Goal: Information Seeking & Learning: Learn about a topic

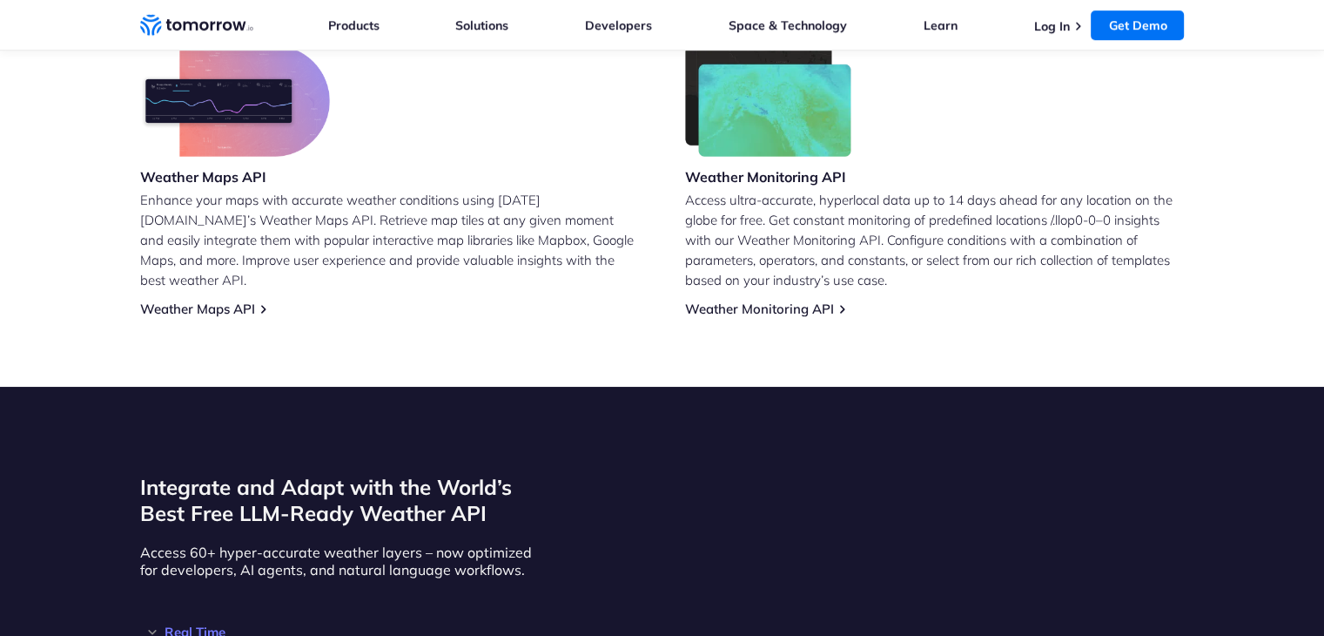
scroll to position [1306, 0]
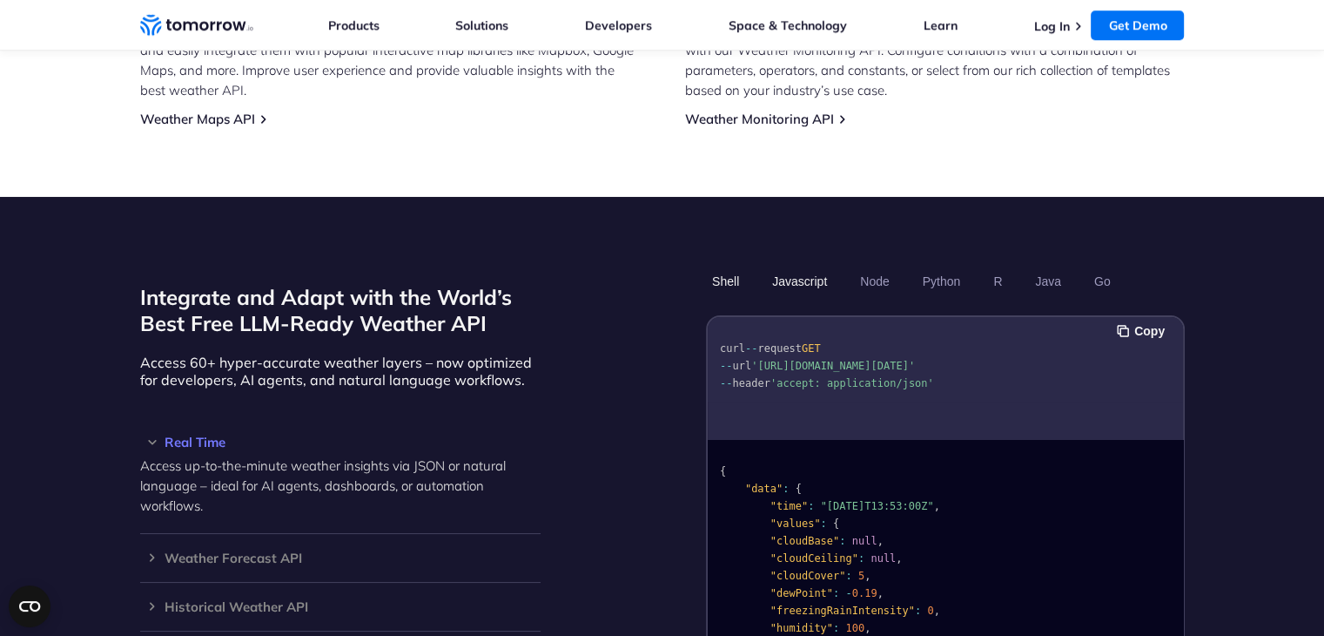
click at [782, 266] on button "Javascript" at bounding box center [799, 281] width 67 height 30
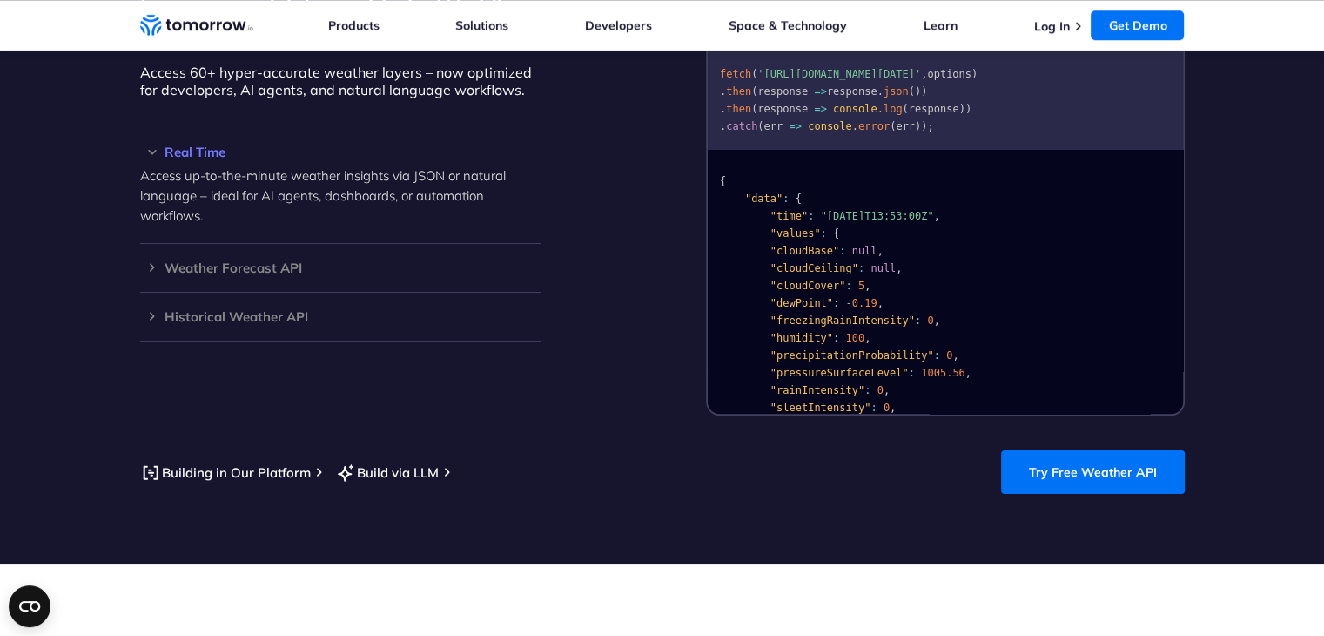
scroll to position [1597, 0]
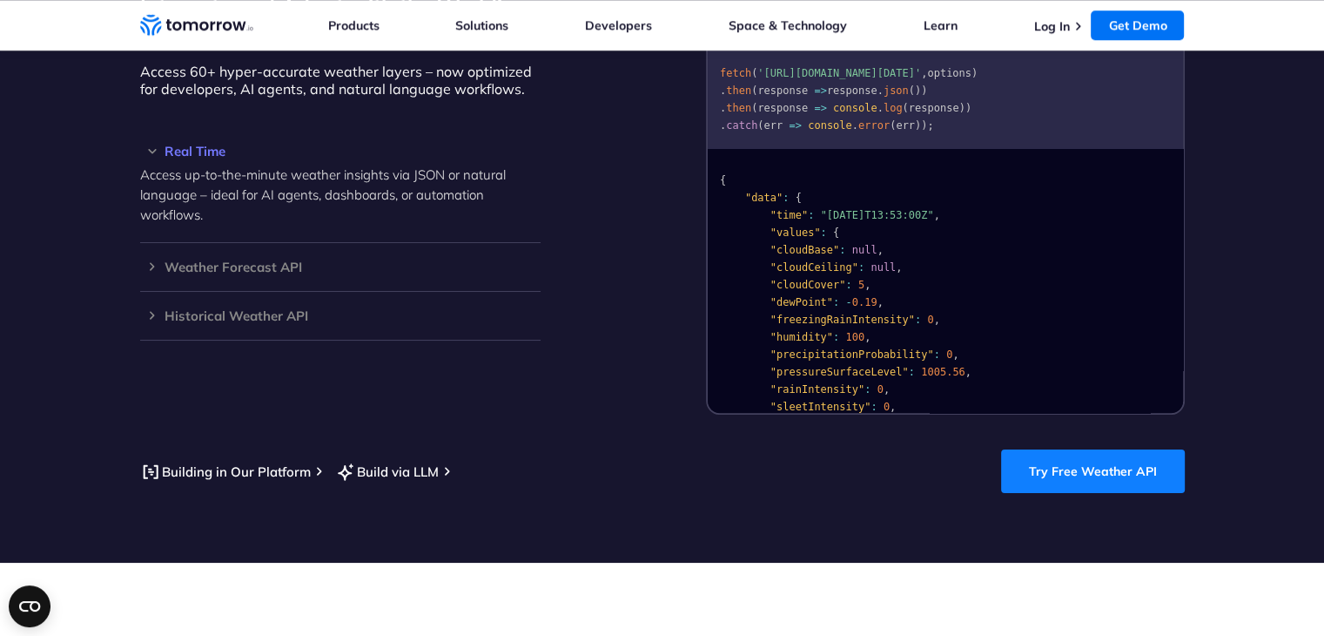
click at [1095, 461] on link "Try Free Weather API" at bounding box center [1093, 471] width 184 height 44
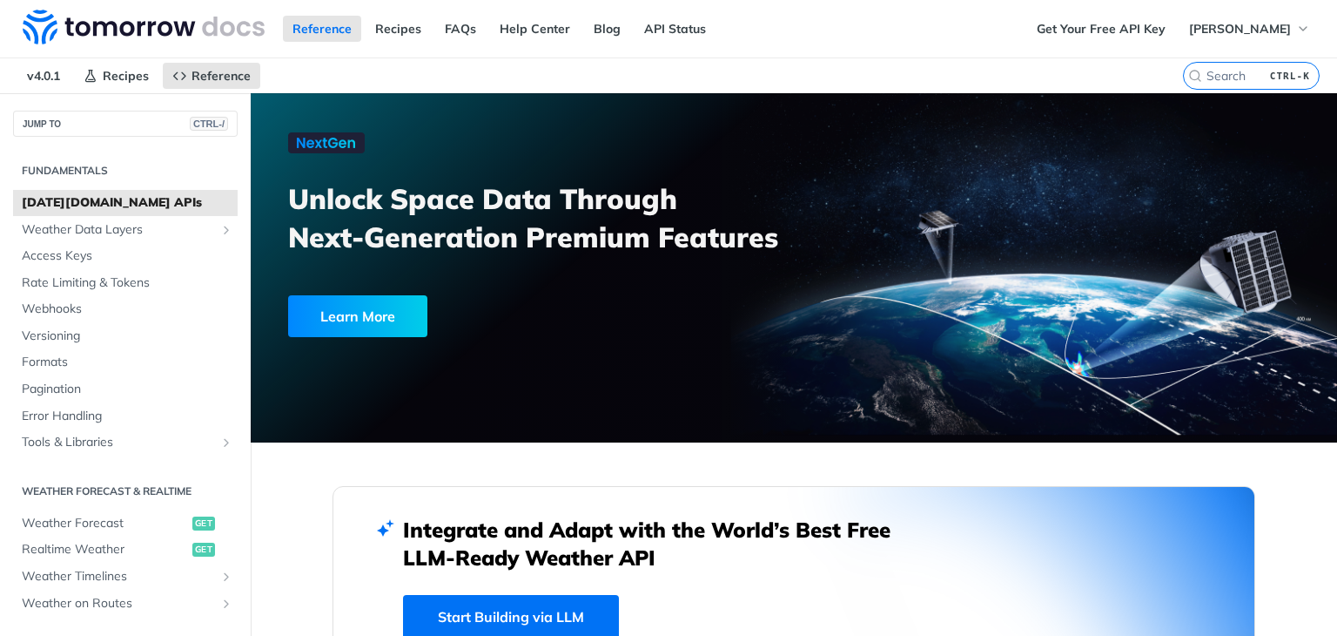
scroll to position [145, 0]
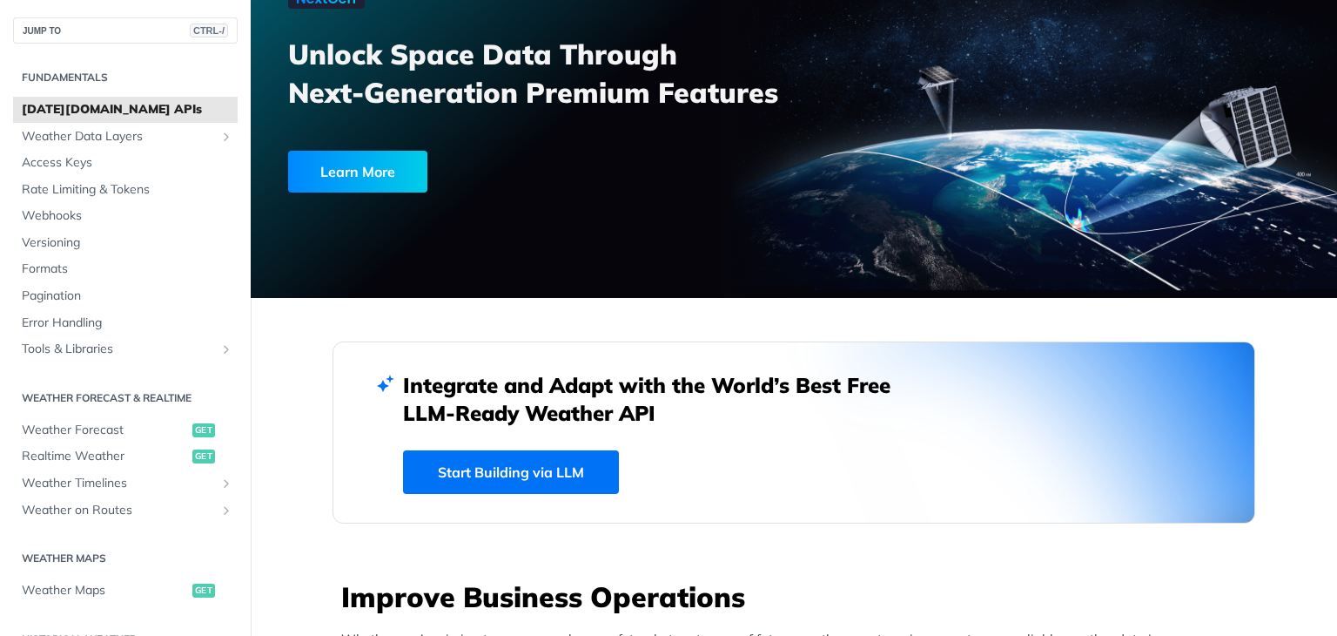
drag, startPoint x: 657, startPoint y: 415, endPoint x: 279, endPoint y: 42, distance: 531.9
click at [279, 42] on div at bounding box center [794, 123] width 1087 height 349
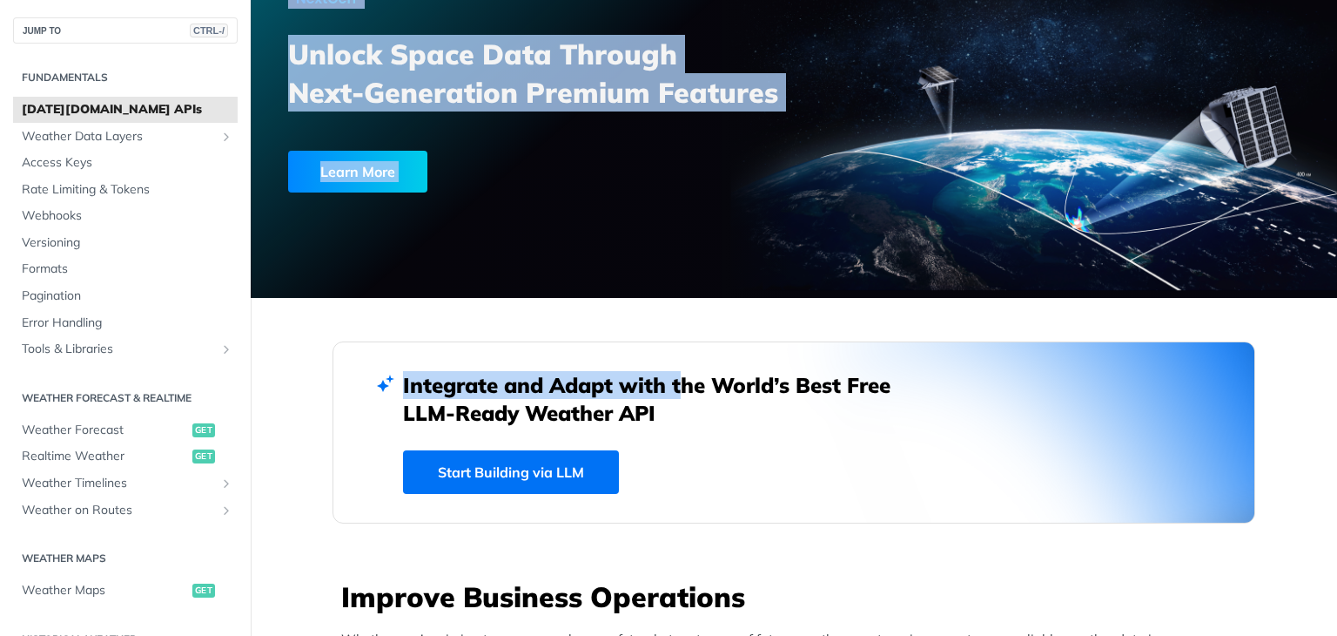
drag, startPoint x: 279, startPoint y: 42, endPoint x: 667, endPoint y: 342, distance: 490.9
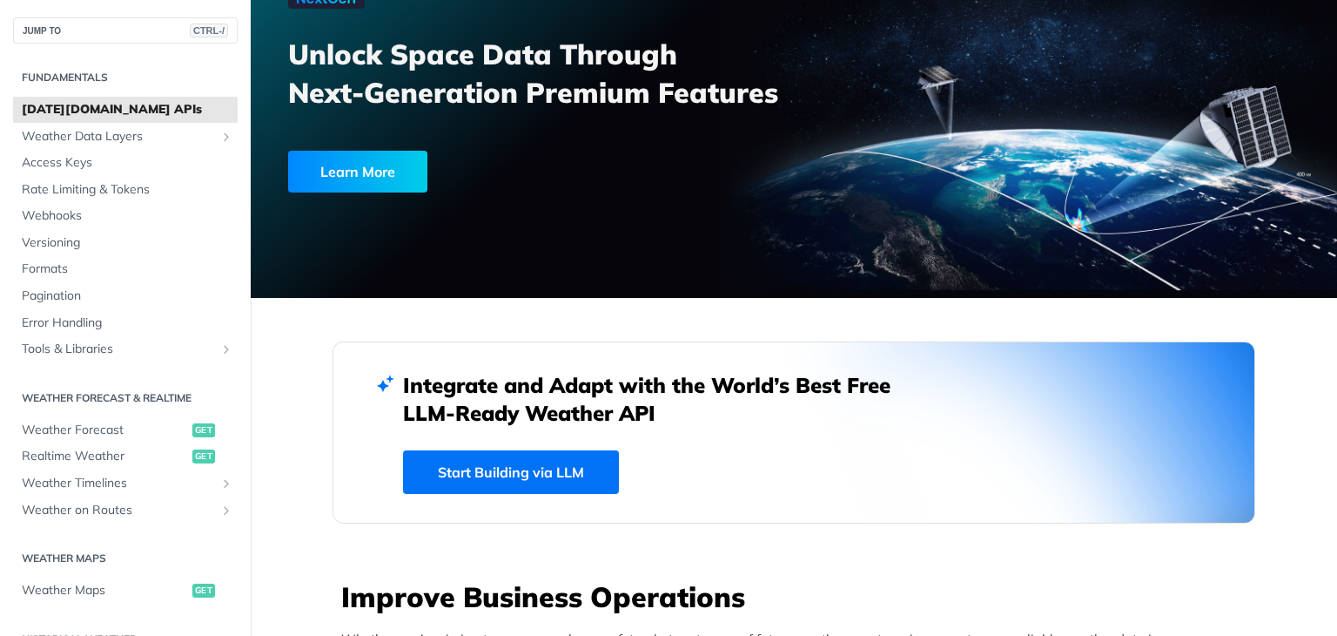
click at [690, 401] on h2 "Integrate and Adapt with the World’s Best Free LLM-Ready Weather API" at bounding box center [660, 399] width 514 height 56
drag, startPoint x: 674, startPoint y: 408, endPoint x: 295, endPoint y: 51, distance: 520.4
click at [295, 51] on h3 "Unlock Space Data Through Next-Generation Premium Features" at bounding box center [550, 73] width 525 height 77
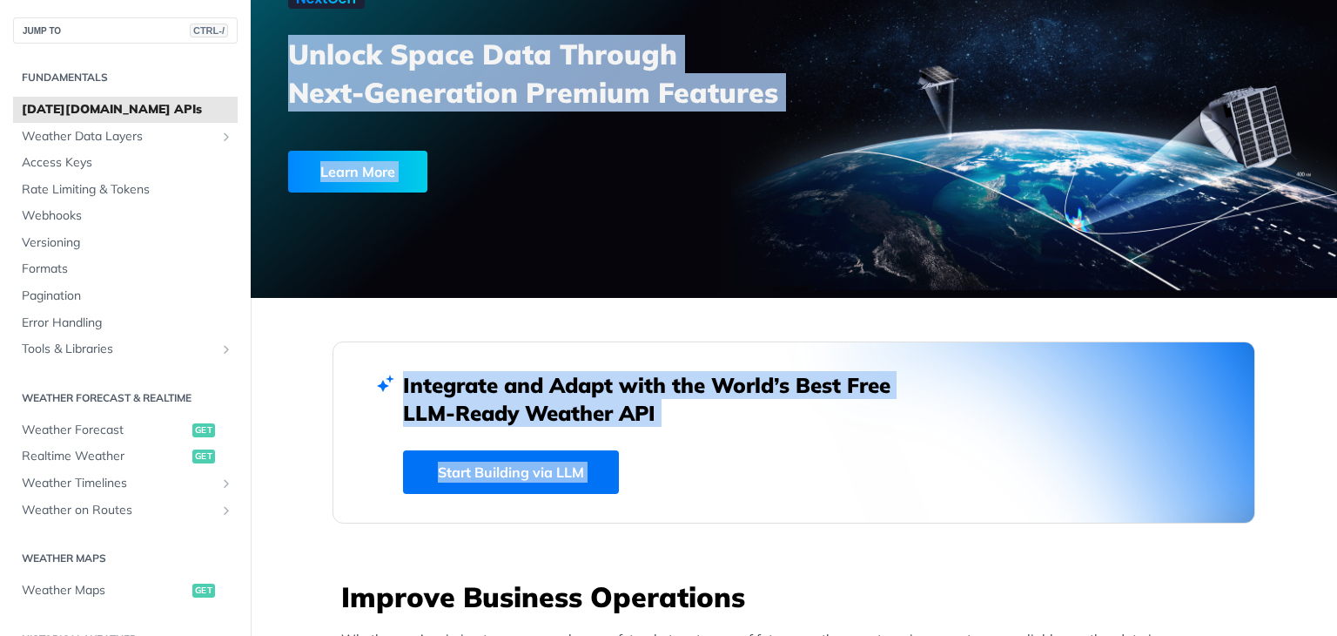
drag, startPoint x: 295, startPoint y: 51, endPoint x: 643, endPoint y: 467, distance: 542.0
click at [643, 467] on div "Integrate and Adapt with the World’s Best Free LLM-Ready Weather API Start Buil…" at bounding box center [794, 432] width 782 height 123
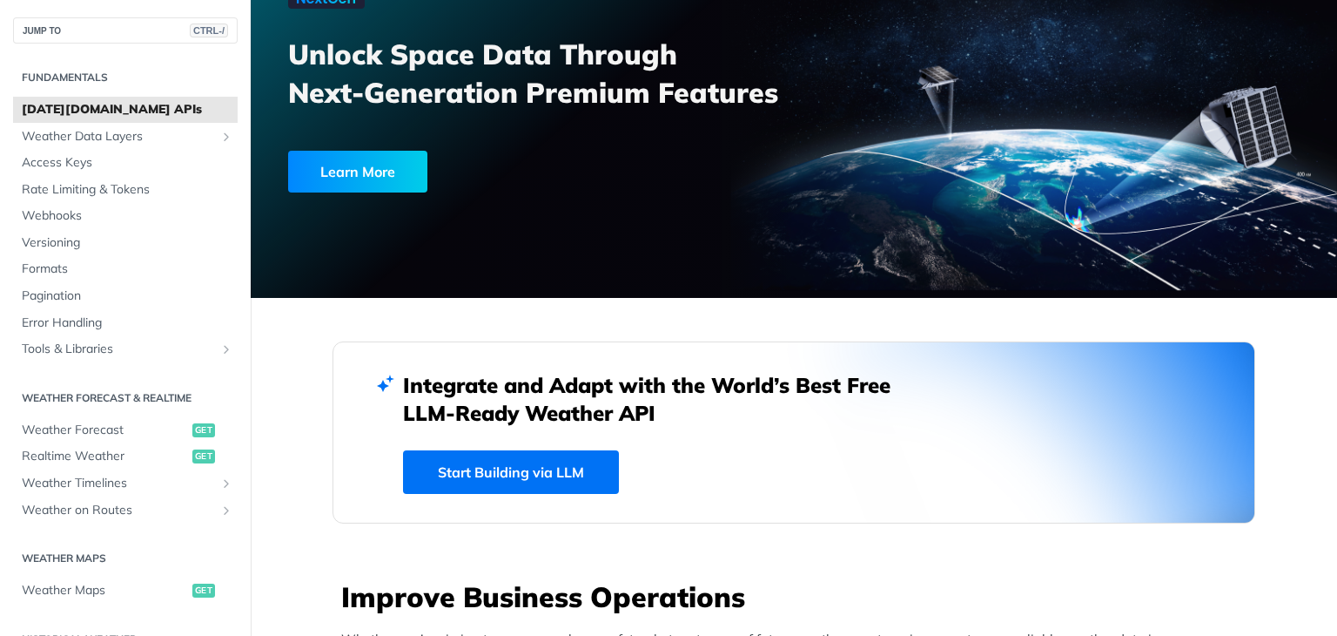
click at [643, 467] on div "Integrate and Adapt with the World’s Best Free LLM-Ready Weather API Start Buil…" at bounding box center [794, 432] width 782 height 123
drag, startPoint x: 296, startPoint y: 472, endPoint x: 642, endPoint y: 484, distance: 345.8
click at [646, 473] on div "Integrate and Adapt with the World’s Best Free LLM-Ready Weather API Start Buil…" at bounding box center [794, 432] width 782 height 123
drag, startPoint x: 654, startPoint y: 460, endPoint x: 358, endPoint y: 474, distance: 296.4
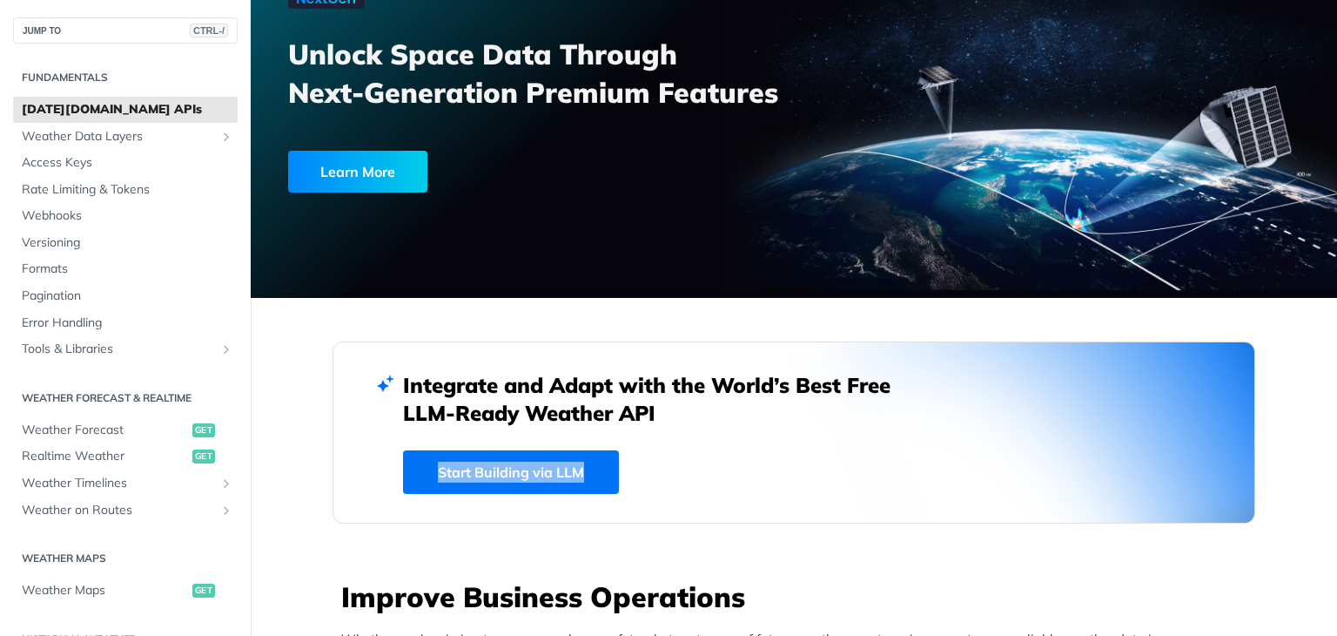
click at [358, 474] on div "Integrate and Adapt with the World’s Best Free LLM-Ready Weather API Start Buil…" at bounding box center [794, 432] width 923 height 182
drag, startPoint x: 358, startPoint y: 474, endPoint x: 650, endPoint y: 474, distance: 292.5
click at [650, 474] on div "Integrate and Adapt with the World’s Best Free LLM-Ready Weather API Start Buil…" at bounding box center [794, 432] width 923 height 182
click at [650, 474] on div "Integrate and Adapt with the World’s Best Free LLM-Ready Weather API Start Buil…" at bounding box center [794, 432] width 782 height 123
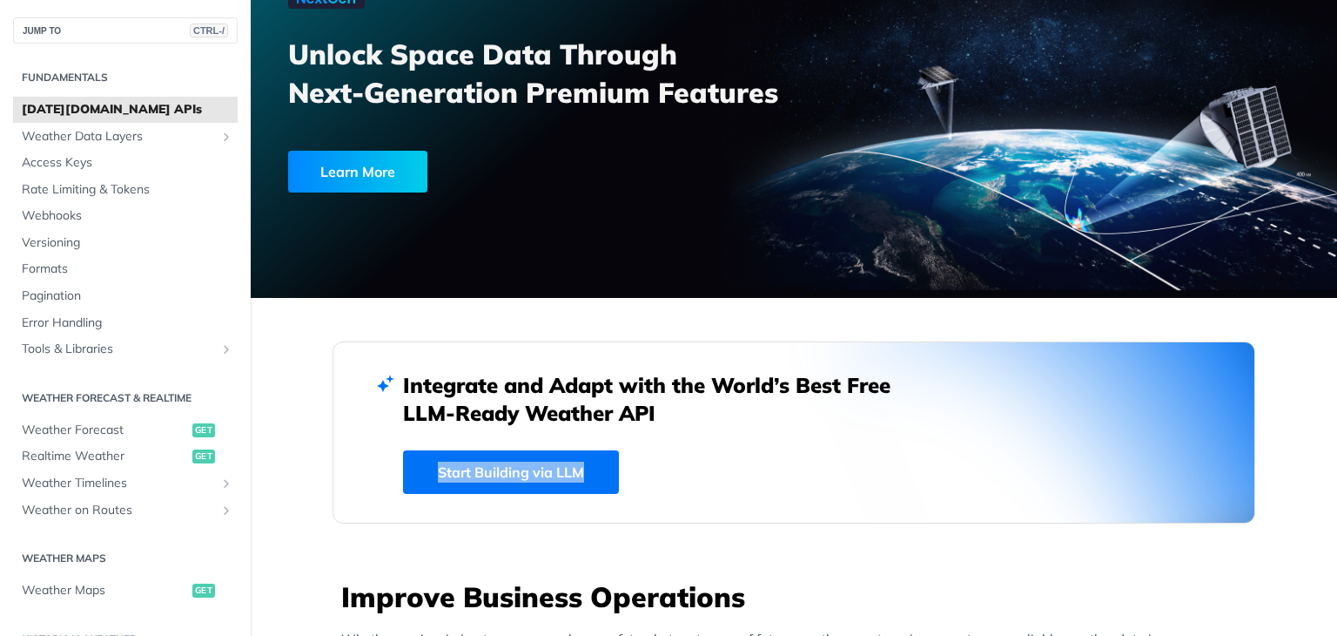
drag, startPoint x: 377, startPoint y: 464, endPoint x: 650, endPoint y: 464, distance: 273.4
click at [650, 464] on div "Integrate and Adapt with the World’s Best Free LLM-Ready Weather API Start Buil…" at bounding box center [794, 432] width 923 height 182
click at [568, 468] on link "Start Building via LLM" at bounding box center [511, 472] width 216 height 44
click at [349, 476] on div "Integrate and Adapt with the World’s Best Free LLM-Ready Weather API Start Buil…" at bounding box center [794, 432] width 923 height 182
drag, startPoint x: 352, startPoint y: 467, endPoint x: 649, endPoint y: 472, distance: 297.8
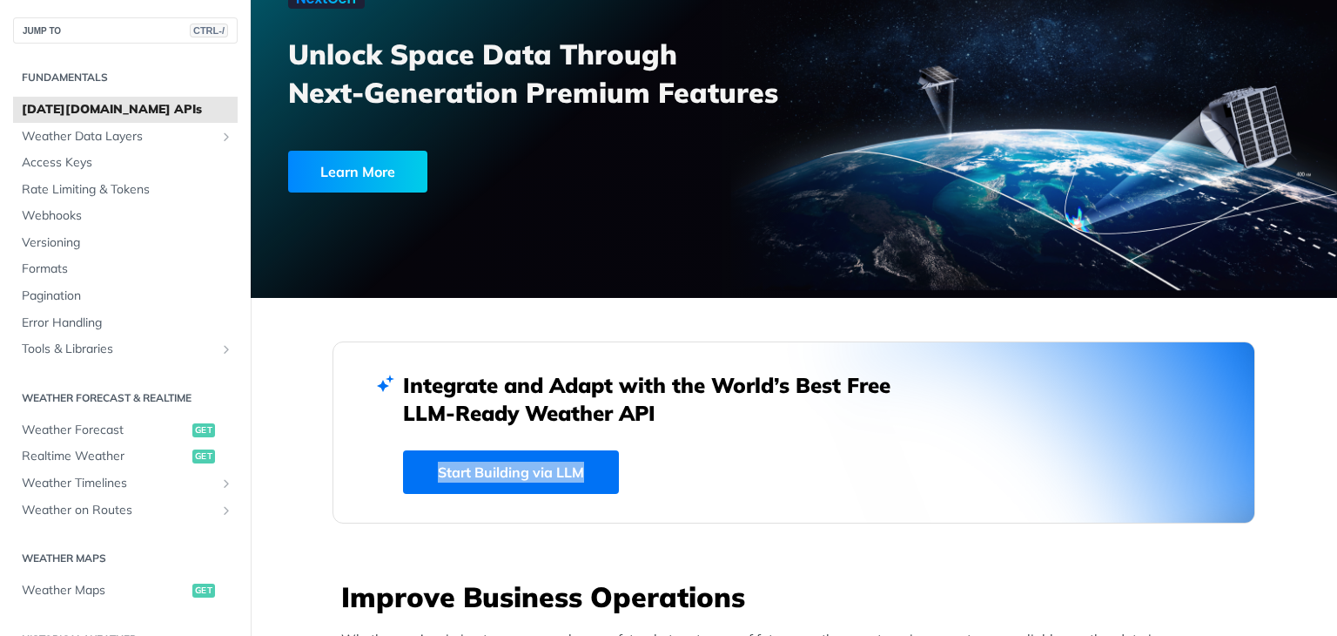
click at [649, 472] on div "Integrate and Adapt with the World’s Best Free LLM-Ready Weather API Start Buil…" at bounding box center [794, 432] width 923 height 182
click at [649, 472] on div "Integrate and Adapt with the World’s Best Free LLM-Ready Weather API Start Buil…" at bounding box center [794, 432] width 782 height 123
drag, startPoint x: 649, startPoint y: 472, endPoint x: 367, endPoint y: 474, distance: 283.0
click at [367, 474] on div "Integrate and Adapt with the World’s Best Free LLM-Ready Weather API Start Buil…" at bounding box center [794, 432] width 923 height 182
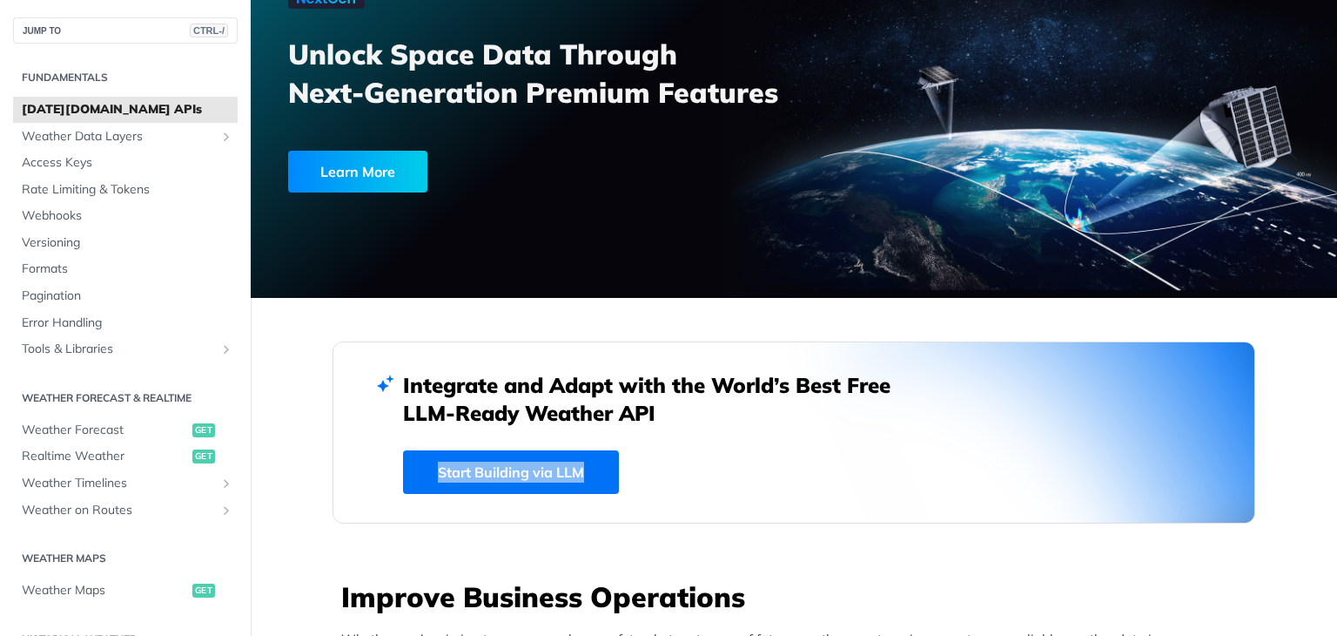
drag, startPoint x: 371, startPoint y: 474, endPoint x: 657, endPoint y: 474, distance: 286.4
click at [657, 474] on div "Integrate and Adapt with the World’s Best Free LLM-Ready Weather API Start Buil…" at bounding box center [794, 432] width 923 height 182
click at [654, 474] on div "Integrate and Adapt with the World’s Best Free LLM-Ready Weather API Start Buil…" at bounding box center [794, 432] width 782 height 123
drag, startPoint x: 357, startPoint y: 461, endPoint x: 645, endPoint y: 465, distance: 288.2
click at [645, 465] on div "Integrate and Adapt with the World’s Best Free LLM-Ready Weather API Start Buil…" at bounding box center [794, 432] width 923 height 182
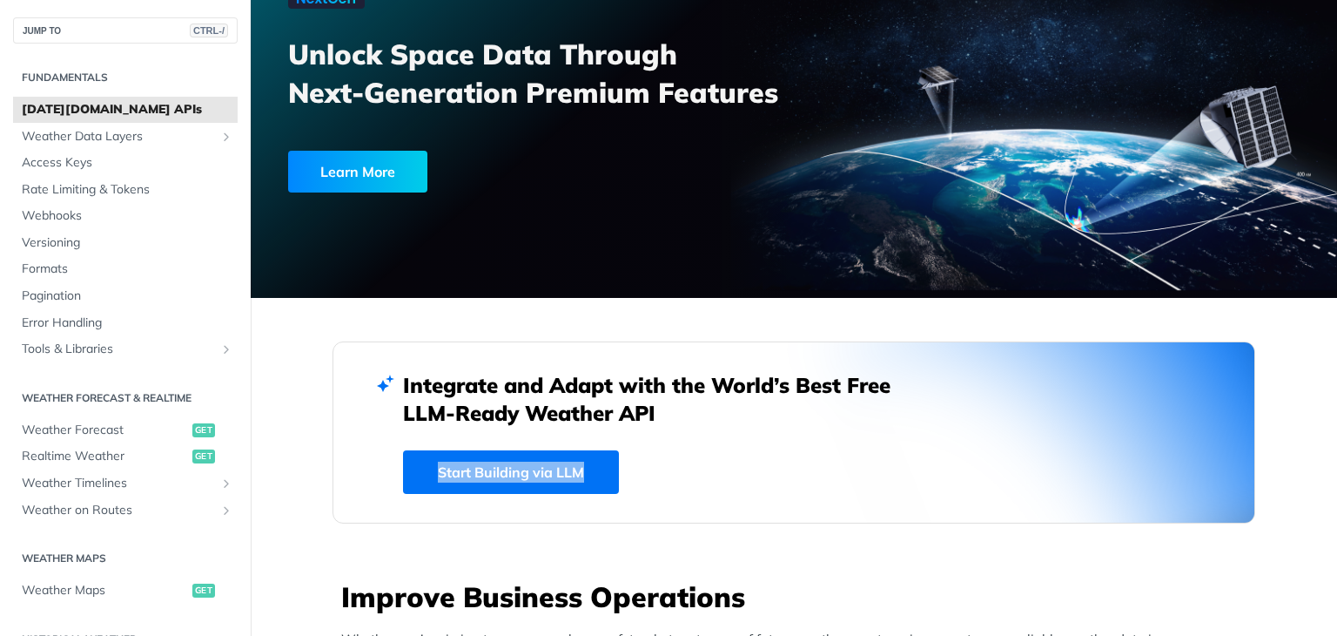
click at [645, 465] on div "Integrate and Adapt with the World’s Best Free LLM-Ready Weather API Start Buil…" at bounding box center [794, 432] width 782 height 123
drag, startPoint x: 645, startPoint y: 465, endPoint x: 328, endPoint y: 468, distance: 316.9
click at [333, 468] on div "Integrate and Adapt with the World’s Best Free LLM-Ready Weather API Start Buil…" at bounding box center [794, 432] width 923 height 182
drag, startPoint x: 328, startPoint y: 468, endPoint x: 655, endPoint y: 469, distance: 326.5
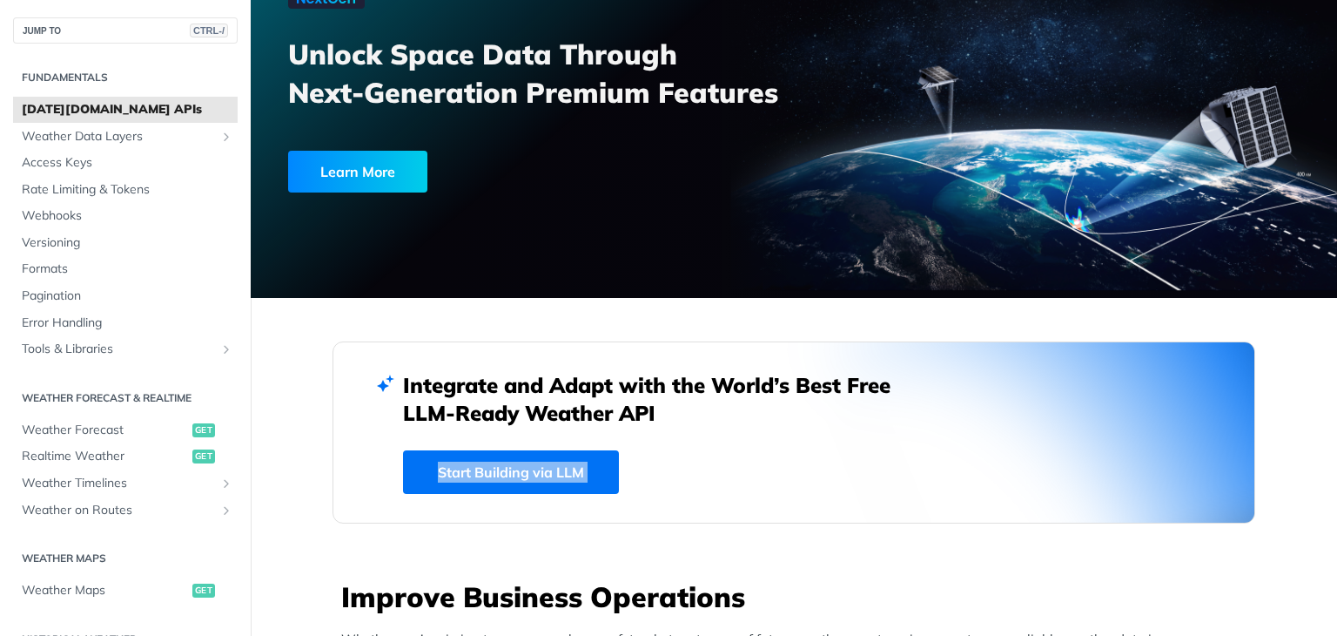
click at [655, 469] on div "Integrate and Adapt with the World’s Best Free LLM-Ready Weather API Start Buil…" at bounding box center [794, 432] width 923 height 182
click at [655, 469] on div "Integrate and Adapt with the World’s Best Free LLM-Ready Weather API Start Buil…" at bounding box center [794, 432] width 782 height 123
drag, startPoint x: 655, startPoint y: 469, endPoint x: 371, endPoint y: 468, distance: 283.8
click at [371, 468] on div "Integrate and Adapt with the World’s Best Free LLM-Ready Weather API Start Buil…" at bounding box center [794, 432] width 923 height 182
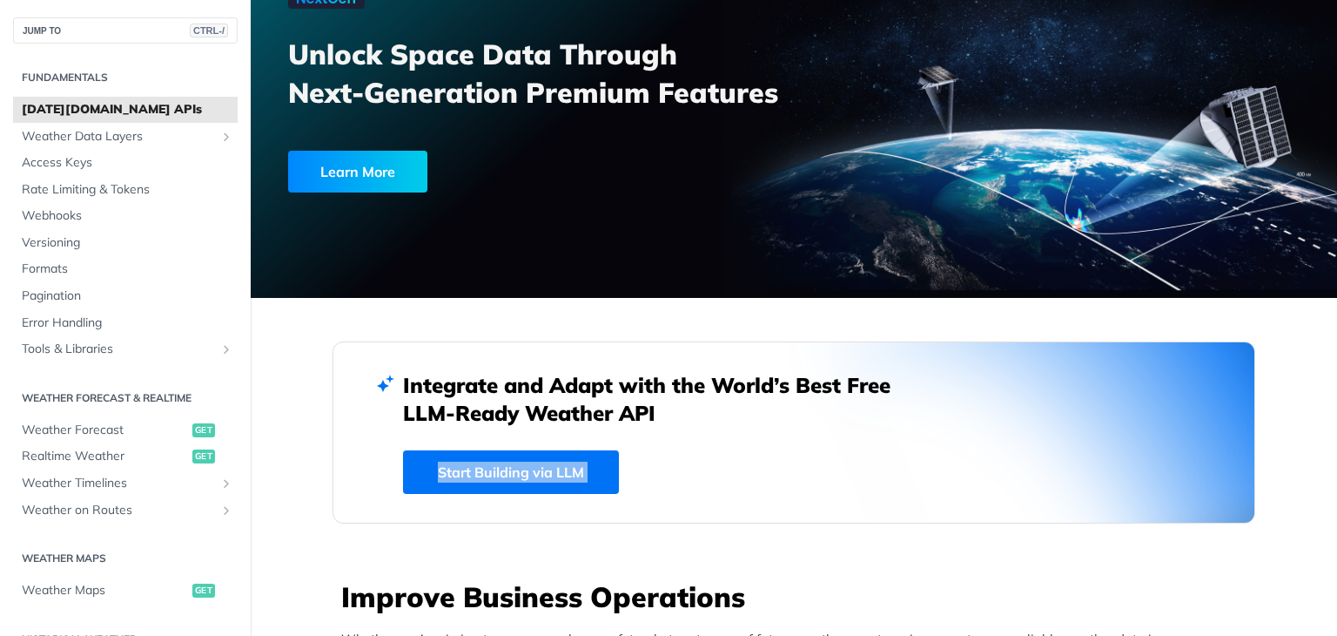
drag, startPoint x: 371, startPoint y: 468, endPoint x: 690, endPoint y: 461, distance: 319.6
click at [690, 461] on div "Integrate and Adapt with the World’s Best Free LLM-Ready Weather API Start Buil…" at bounding box center [794, 432] width 923 height 182
click at [690, 461] on div "Integrate and Adapt with the World’s Best Free LLM-Ready Weather API Start Buil…" at bounding box center [794, 432] width 782 height 123
click at [700, 471] on div "Integrate and Adapt with the World’s Best Free LLM-Ready Weather API Start Buil…" at bounding box center [794, 432] width 782 height 123
drag, startPoint x: 685, startPoint y: 477, endPoint x: 655, endPoint y: 470, distance: 31.3
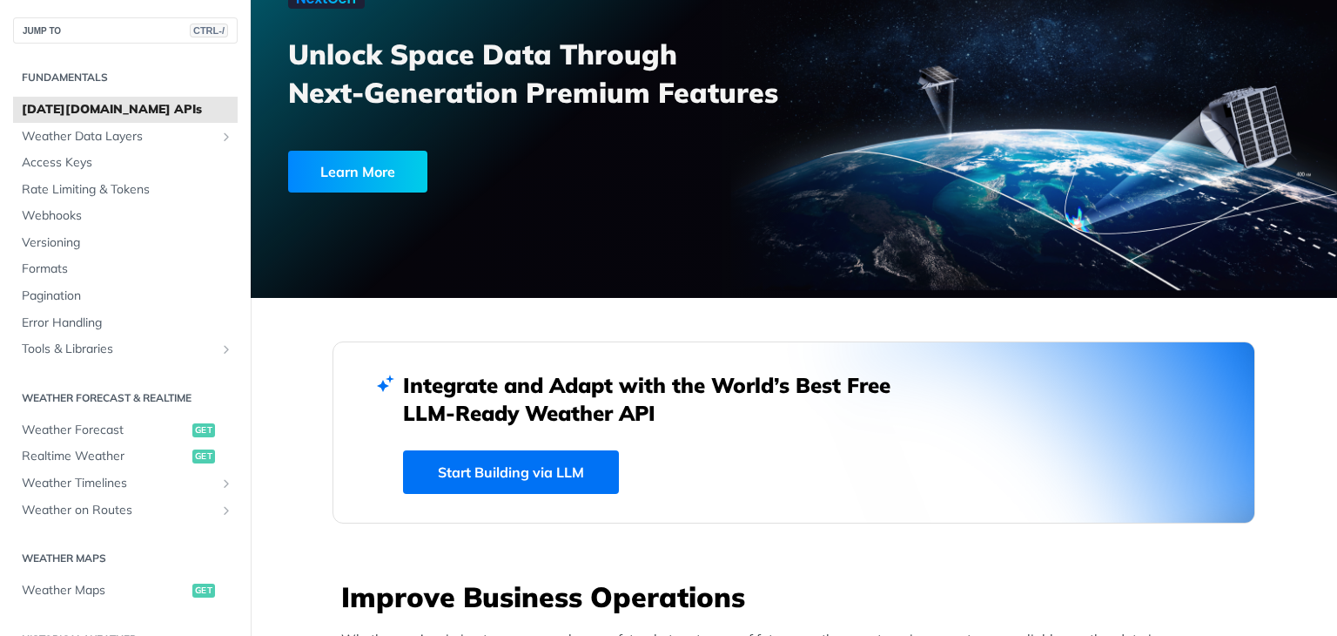
click at [655, 470] on div "Integrate and Adapt with the World’s Best Free LLM-Ready Weather API Start Buil…" at bounding box center [794, 432] width 782 height 123
drag, startPoint x: 655, startPoint y: 470, endPoint x: 379, endPoint y: 468, distance: 276.0
click at [379, 468] on div "Integrate and Adapt with the World’s Best Free LLM-Ready Weather API Start Buil…" at bounding box center [794, 432] width 923 height 182
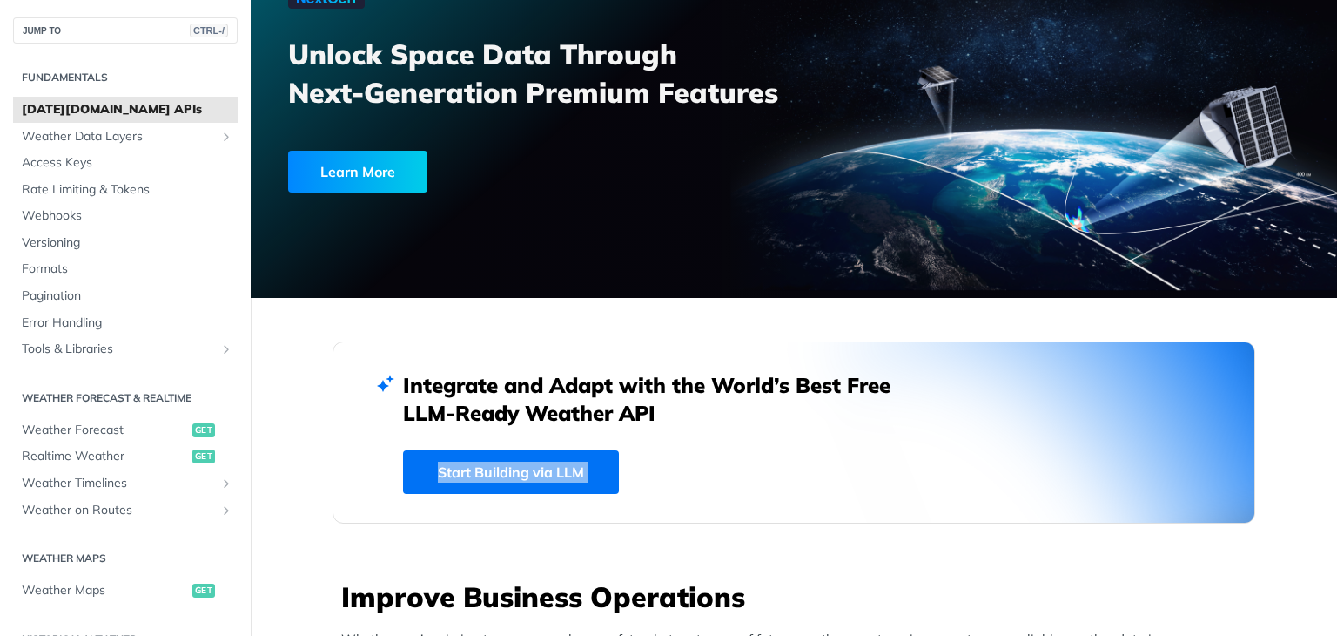
drag, startPoint x: 379, startPoint y: 468, endPoint x: 645, endPoint y: 468, distance: 266.4
click at [645, 468] on div "Integrate and Adapt with the World’s Best Free LLM-Ready Weather API Start Buil…" at bounding box center [794, 432] width 923 height 182
click at [645, 468] on div "Integrate and Adapt with the World’s Best Free LLM-Ready Weather API Start Buil…" at bounding box center [794, 432] width 782 height 123
drag, startPoint x: 645, startPoint y: 475, endPoint x: 376, endPoint y: 474, distance: 269.0
click at [376, 474] on div "Integrate and Adapt with the World’s Best Free LLM-Ready Weather API Start Buil…" at bounding box center [794, 432] width 923 height 182
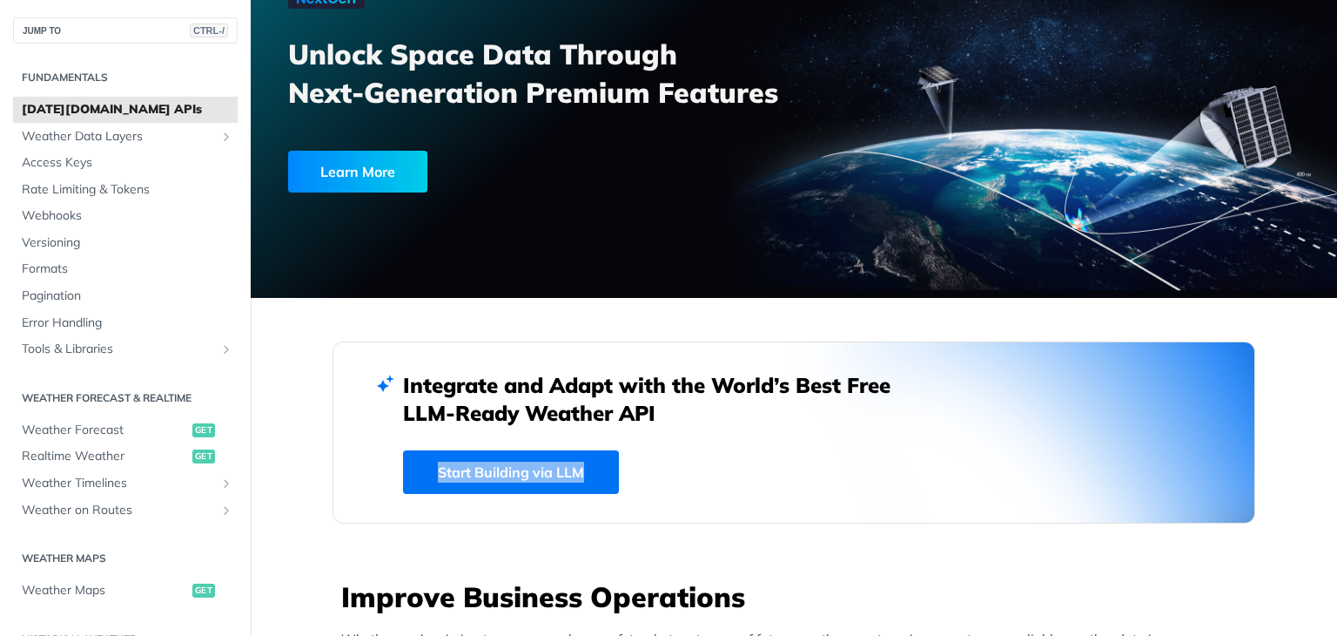
click at [376, 474] on div "Integrate and Adapt with the World’s Best Free LLM-Ready Weather API Start Buil…" at bounding box center [794, 432] width 923 height 182
drag, startPoint x: 376, startPoint y: 474, endPoint x: 678, endPoint y: 472, distance: 302.1
click at [678, 472] on div "Integrate and Adapt with the World’s Best Free LLM-Ready Weather API Start Buil…" at bounding box center [794, 432] width 923 height 182
click at [679, 468] on div "Integrate and Adapt with the World’s Best Free LLM-Ready Weather API Start Buil…" at bounding box center [794, 432] width 782 height 123
drag, startPoint x: 656, startPoint y: 463, endPoint x: 345, endPoint y: 466, distance: 311.7
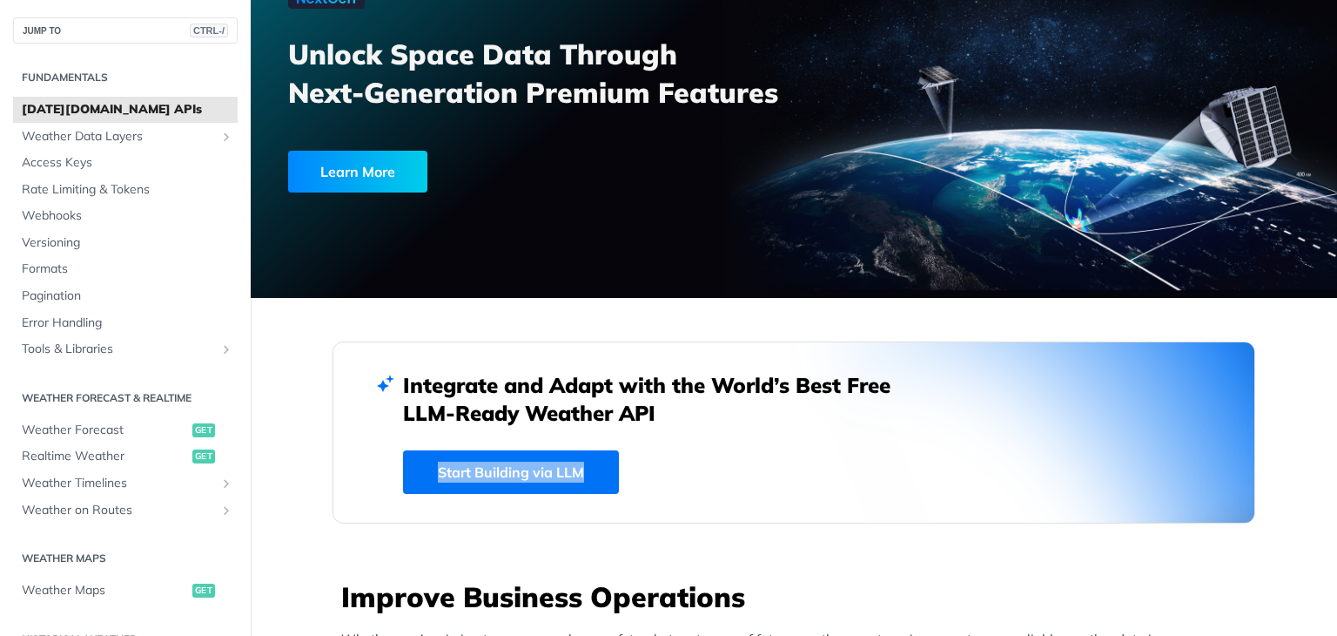
click at [345, 466] on div "Integrate and Adapt with the World’s Best Free LLM-Ready Weather API Start Buil…" at bounding box center [794, 432] width 923 height 182
drag, startPoint x: 390, startPoint y: 467, endPoint x: 624, endPoint y: 465, distance: 234.2
click at [624, 465] on div "Integrate and Adapt with the World’s Best Free LLM-Ready Weather API Start Buil…" at bounding box center [794, 432] width 923 height 182
click at [624, 465] on div "Integrate and Adapt with the World’s Best Free LLM-Ready Weather API Start Buil…" at bounding box center [794, 432] width 782 height 123
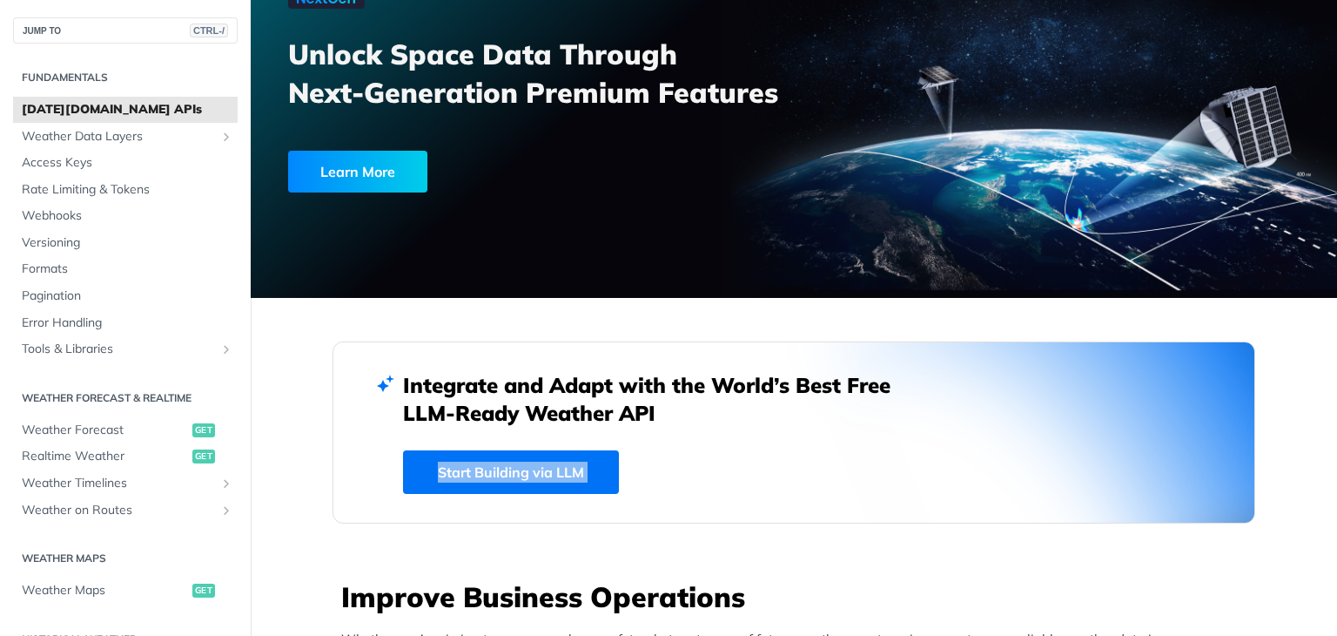
drag, startPoint x: 624, startPoint y: 465, endPoint x: 373, endPoint y: 468, distance: 251.6
click at [373, 468] on div "Integrate and Adapt with the World’s Best Free LLM-Ready Weather API Start Buil…" at bounding box center [794, 432] width 923 height 182
drag, startPoint x: 373, startPoint y: 468, endPoint x: 680, endPoint y: 467, distance: 307.3
click at [680, 467] on div "Integrate and Adapt with the World’s Best Free LLM-Ready Weather API Start Buil…" at bounding box center [794, 432] width 923 height 182
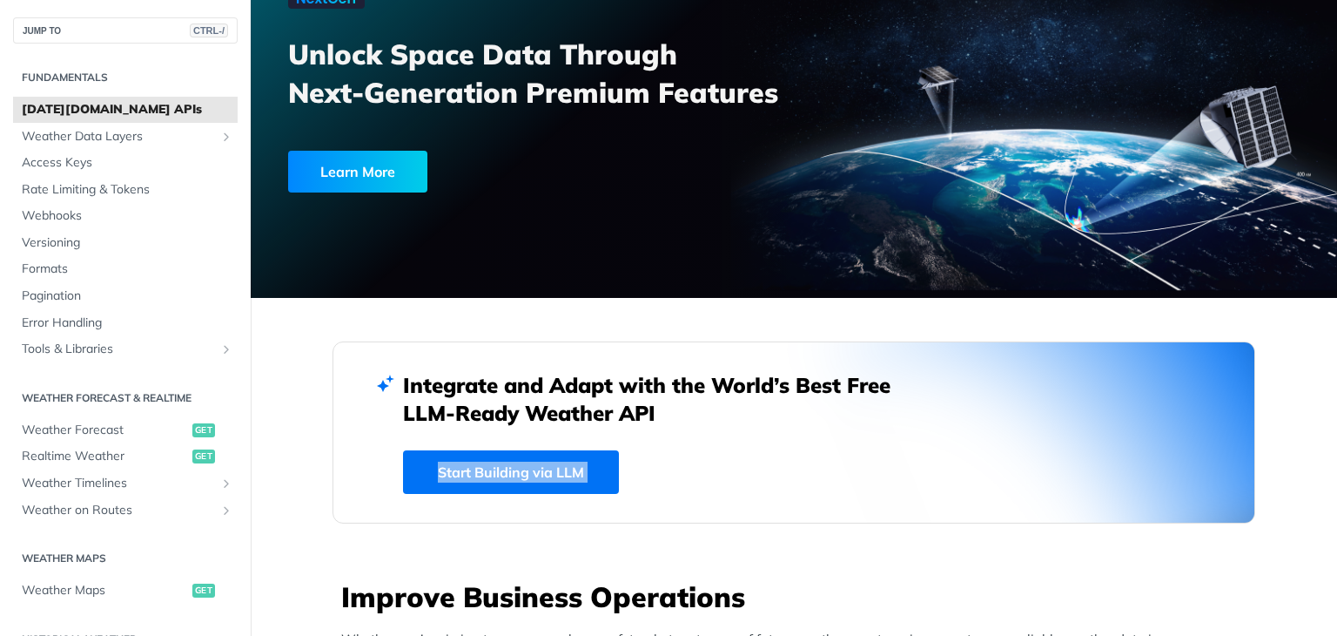
click at [680, 467] on div "Integrate and Adapt with the World’s Best Free LLM-Ready Weather API Start Buil…" at bounding box center [794, 432] width 782 height 123
drag, startPoint x: 636, startPoint y: 470, endPoint x: 347, endPoint y: 471, distance: 289.0
click at [347, 471] on div "Integrate and Adapt with the World’s Best Free LLM-Ready Weather API Start Buil…" at bounding box center [794, 432] width 923 height 182
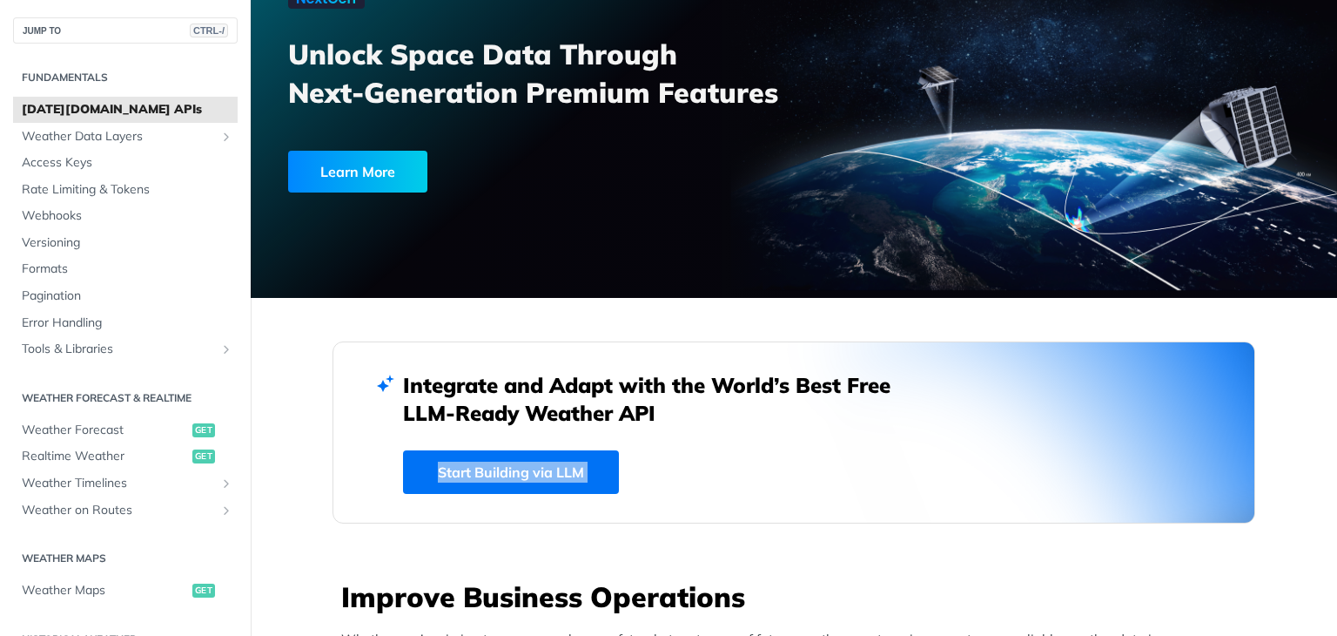
click at [347, 471] on div "Integrate and Adapt with the World’s Best Free LLM-Ready Weather API Start Buil…" at bounding box center [794, 432] width 923 height 182
click at [369, 468] on div "Integrate and Adapt with the World’s Best Free LLM-Ready Weather API Start Buil…" at bounding box center [794, 432] width 923 height 182
drag, startPoint x: 369, startPoint y: 468, endPoint x: 641, endPoint y: 468, distance: 271.6
click at [638, 469] on div "Integrate and Adapt with the World’s Best Free LLM-Ready Weather API Start Buil…" at bounding box center [794, 432] width 923 height 182
click at [642, 468] on div "Integrate and Adapt with the World’s Best Free LLM-Ready Weather API Start Buil…" at bounding box center [794, 432] width 782 height 123
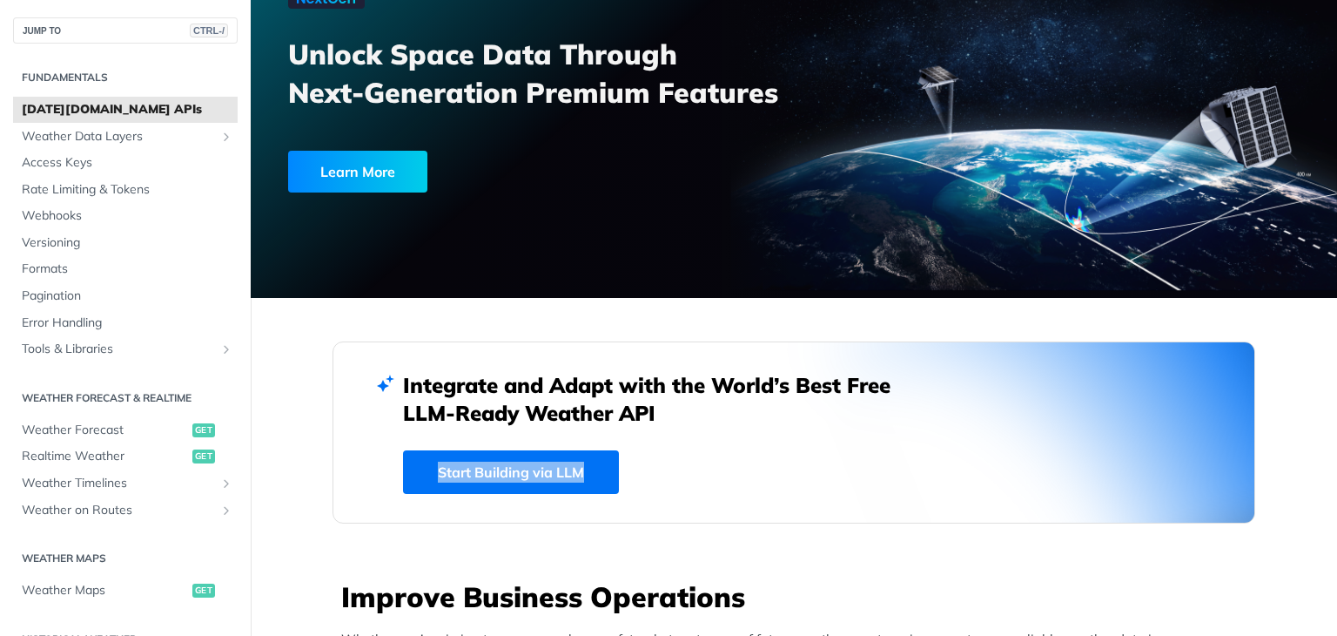
drag, startPoint x: 642, startPoint y: 468, endPoint x: 369, endPoint y: 470, distance: 272.5
click at [369, 470] on div "Integrate and Adapt with the World’s Best Free LLM-Ready Weather API Start Buil…" at bounding box center [794, 432] width 923 height 182
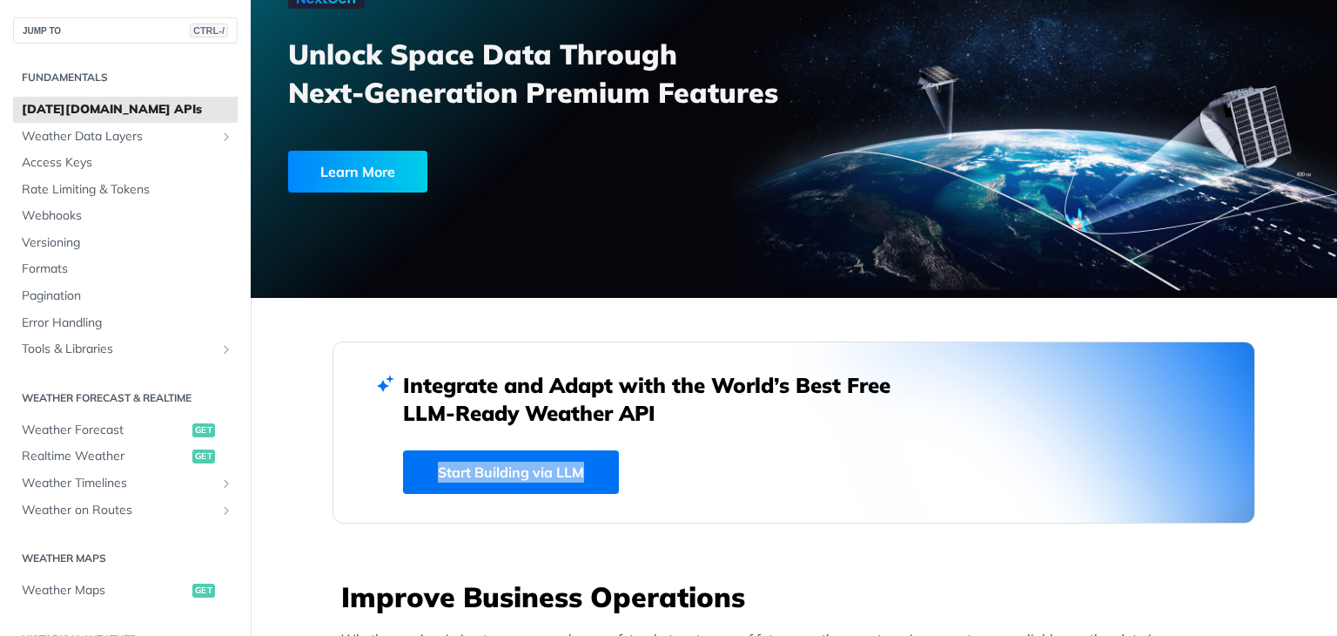
drag, startPoint x: 369, startPoint y: 470, endPoint x: 643, endPoint y: 471, distance: 274.2
click at [643, 471] on div "Integrate and Adapt with the World’s Best Free LLM-Ready Weather API Start Buil…" at bounding box center [794, 432] width 923 height 182
click at [643, 471] on div "Integrate and Adapt with the World’s Best Free LLM-Ready Weather API Start Buil…" at bounding box center [794, 432] width 782 height 123
click at [652, 485] on div "Integrate and Adapt with the World’s Best Free LLM-Ready Weather API Start Buil…" at bounding box center [794, 432] width 782 height 123
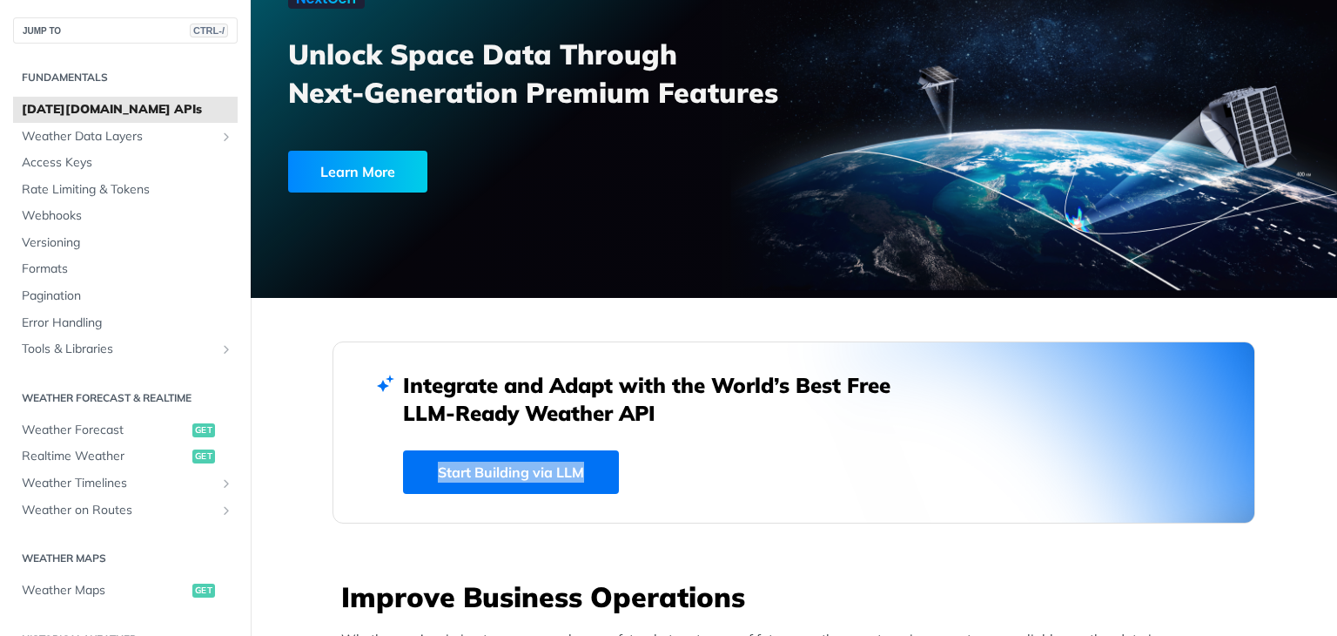
drag, startPoint x: 643, startPoint y: 475, endPoint x: 429, endPoint y: 474, distance: 214.2
click at [429, 474] on div "Integrate and Adapt with the World’s Best Free LLM-Ready Weather API Start Buil…" at bounding box center [794, 432] width 782 height 123
click at [347, 455] on div "Integrate and Adapt with the World’s Best Free LLM-Ready Weather API Start Buil…" at bounding box center [794, 432] width 923 height 182
drag, startPoint x: 366, startPoint y: 382, endPoint x: 703, endPoint y: 408, distance: 338.8
click at [703, 408] on div "Integrate and Adapt with the World’s Best Free LLM-Ready Weather API Start Buil…" at bounding box center [794, 432] width 923 height 182
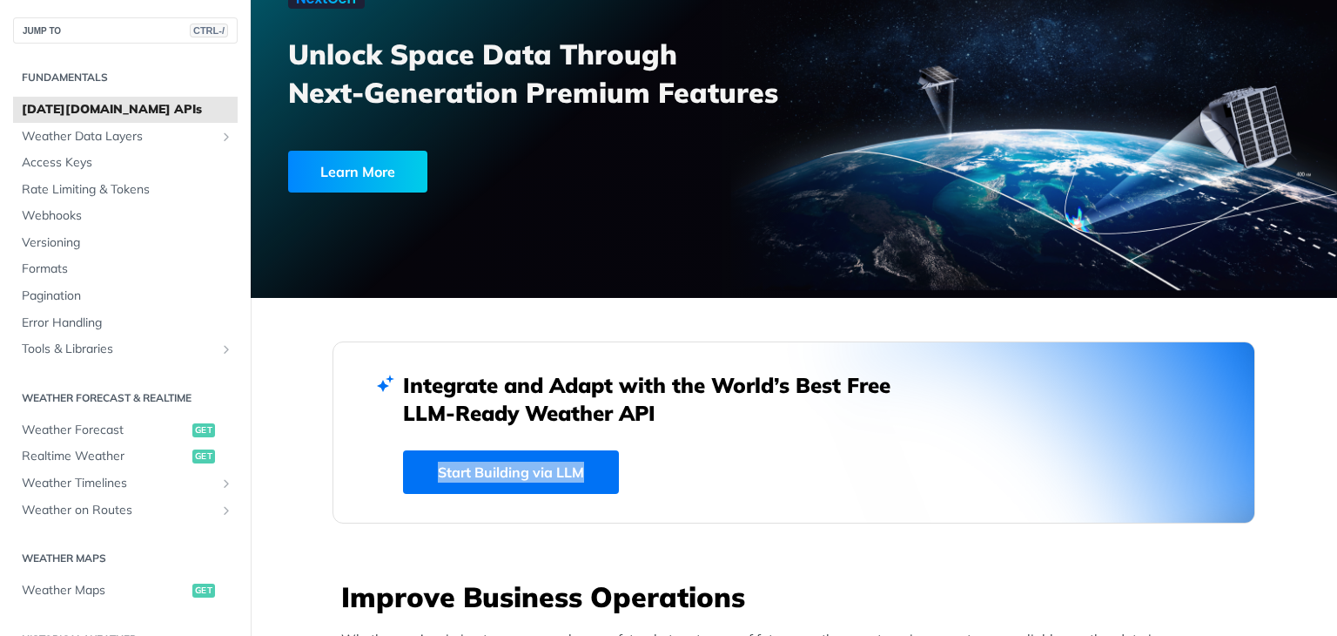
click at [703, 408] on h2 "Integrate and Adapt with the World’s Best Free LLM-Ready Weather API" at bounding box center [660, 399] width 514 height 56
drag, startPoint x: 667, startPoint y: 407, endPoint x: 393, endPoint y: 384, distance: 275.2
click at [393, 384] on div "Integrate and Adapt with the World’s Best Free LLM-Ready Weather API Start Buil…" at bounding box center [794, 432] width 923 height 182
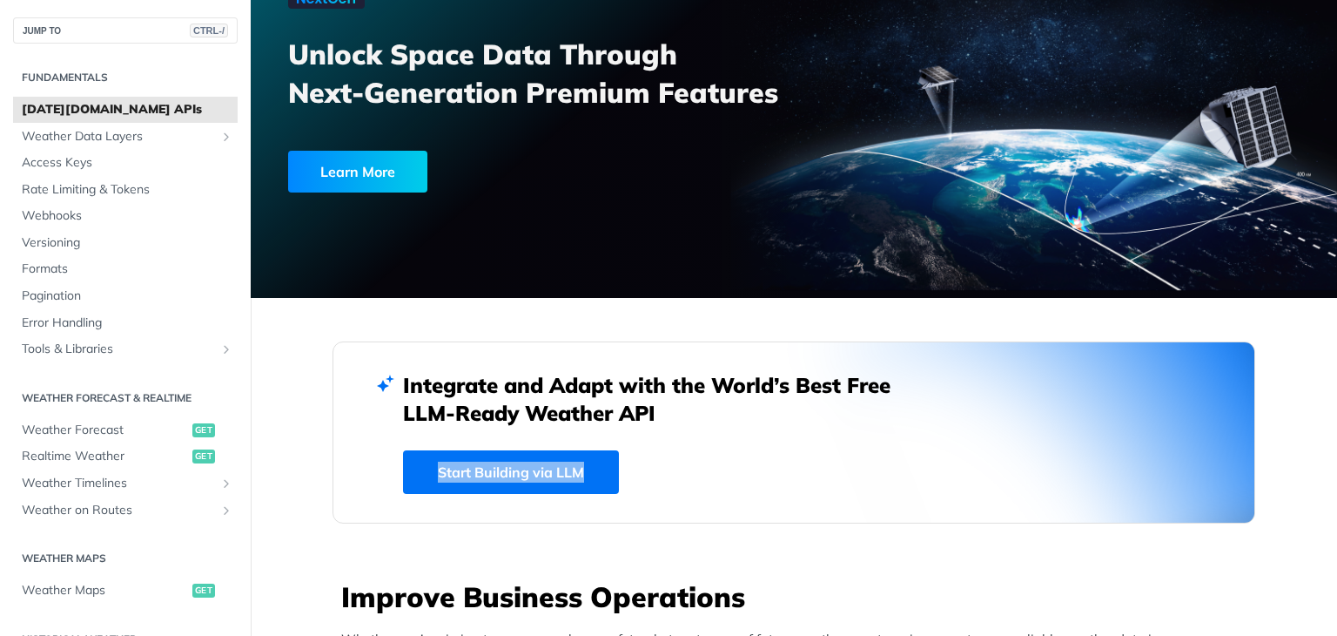
click at [393, 384] on div "Integrate and Adapt with the World’s Best Free LLM-Ready Weather API Start Buil…" at bounding box center [794, 432] width 923 height 182
drag, startPoint x: 393, startPoint y: 384, endPoint x: 656, endPoint y: 415, distance: 265.6
click at [656, 415] on div "Integrate and Adapt with the World’s Best Free LLM-Ready Weather API Start Buil…" at bounding box center [794, 432] width 923 height 182
click at [656, 415] on h2 "Integrate and Adapt with the World’s Best Free LLM-Ready Weather API" at bounding box center [660, 399] width 514 height 56
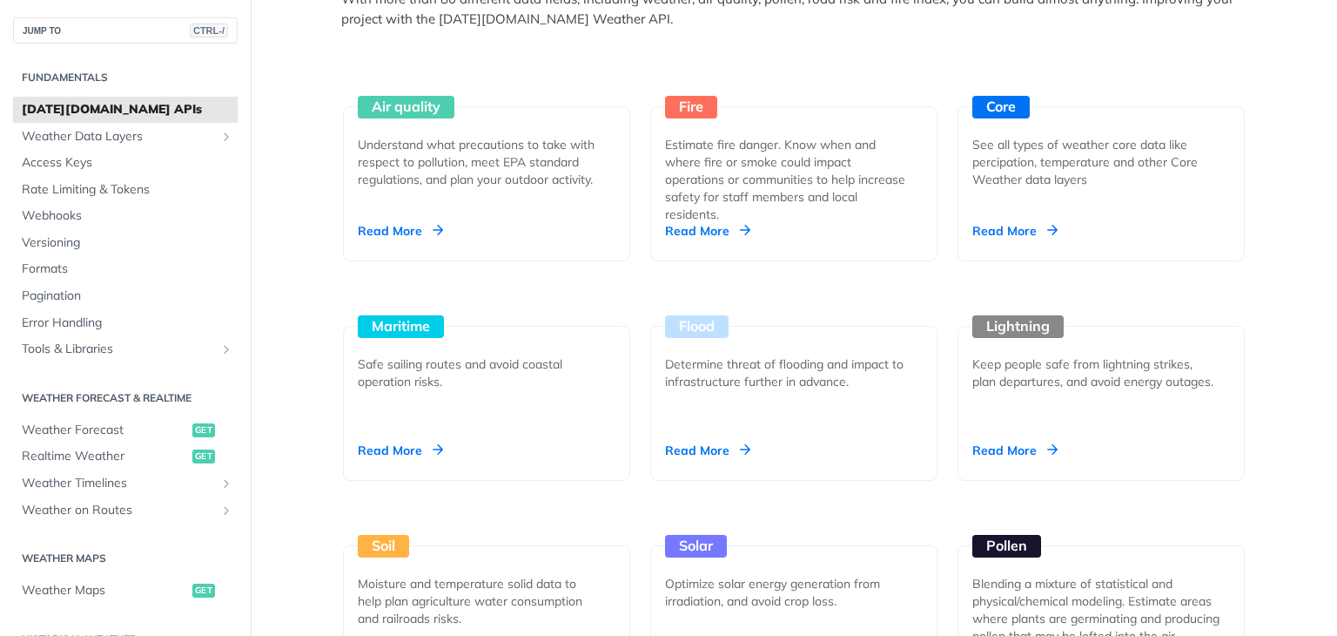
scroll to position [1695, 0]
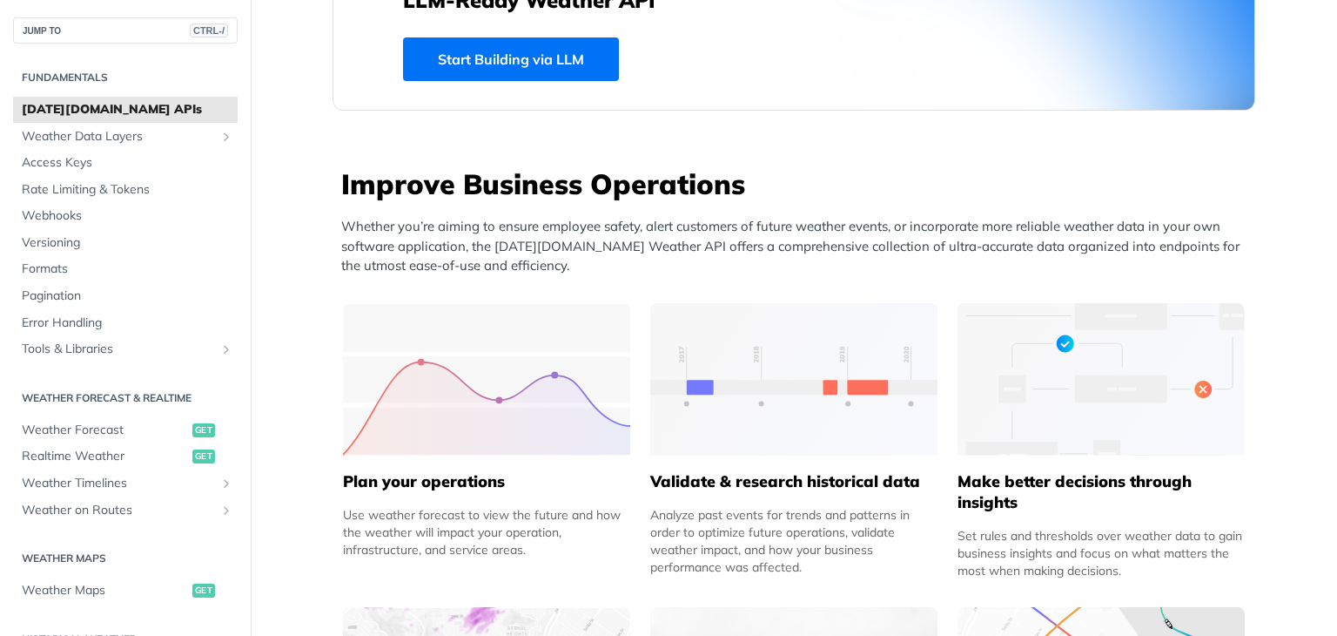
scroll to position [534, 0]
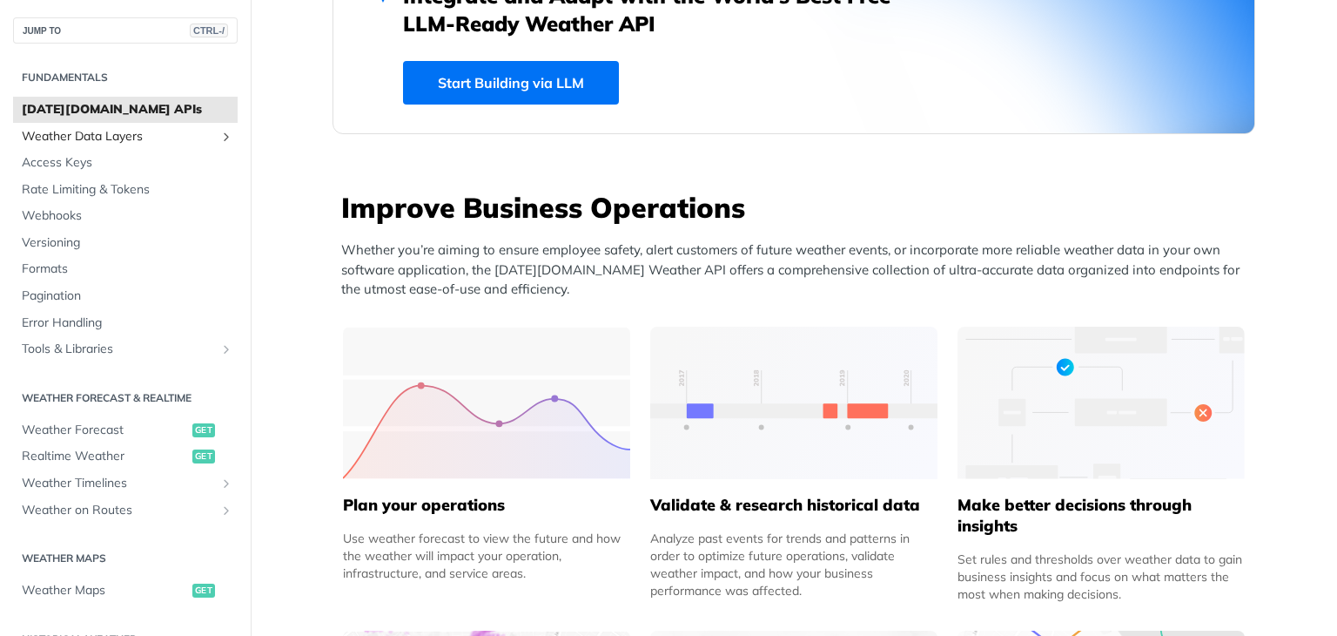
click at [137, 137] on span "Weather Data Layers" at bounding box center [118, 136] width 193 height 17
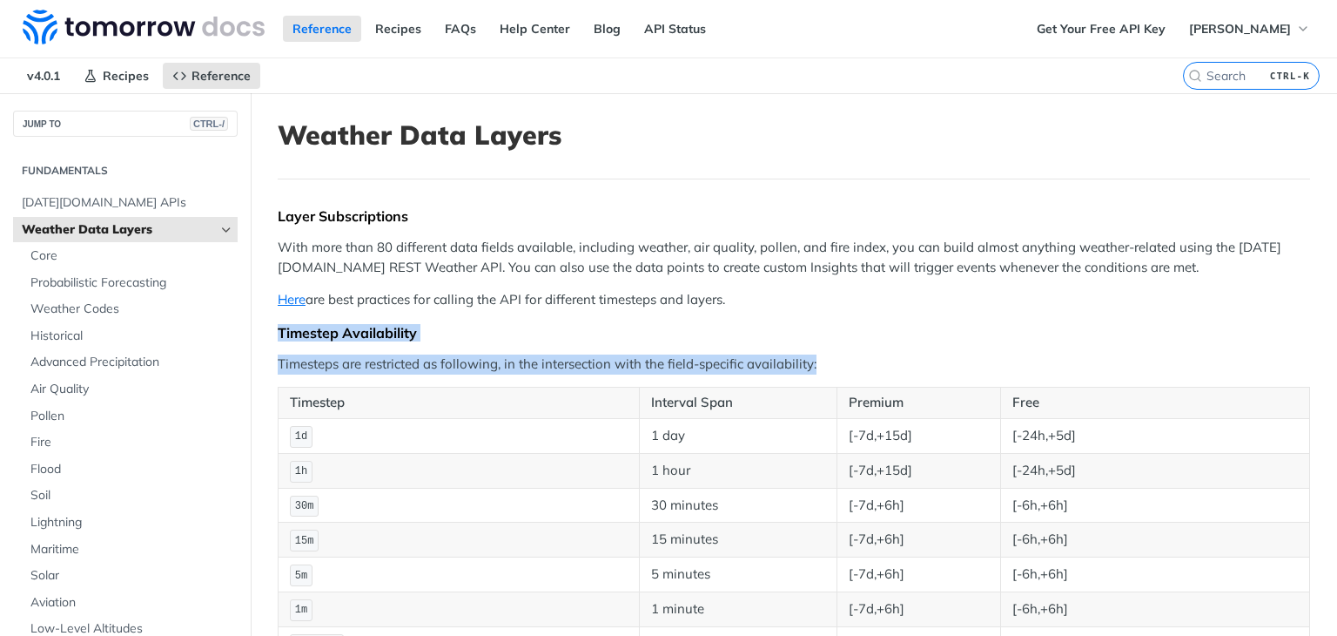
drag, startPoint x: 279, startPoint y: 325, endPoint x: 863, endPoint y: 382, distance: 587.0
